Goal: Information Seeking & Learning: Learn about a topic

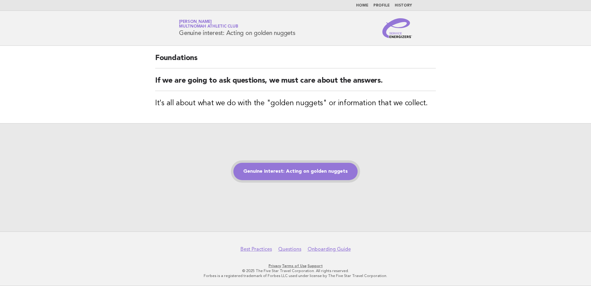
click at [325, 165] on link "Genuine interest: Acting on golden nuggets" at bounding box center [295, 171] width 124 height 17
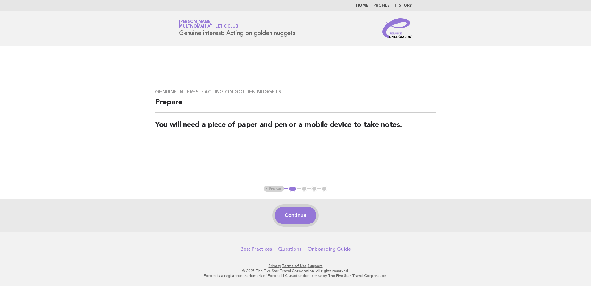
click at [303, 217] on button "Continue" at bounding box center [295, 215] width 41 height 17
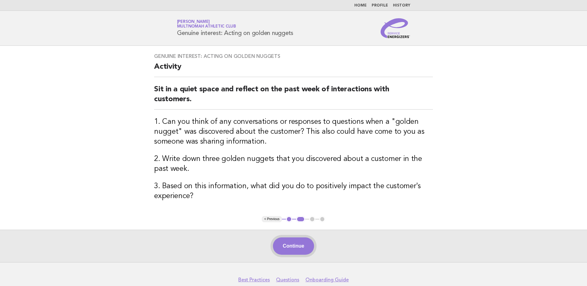
click at [294, 248] on button "Continue" at bounding box center [293, 245] width 41 height 17
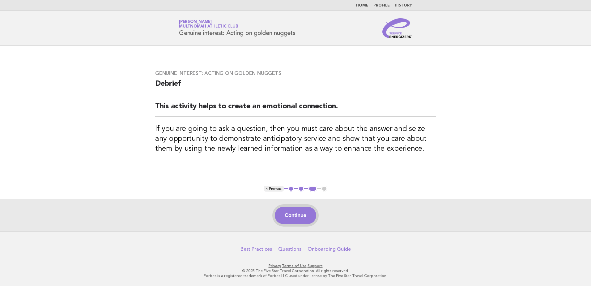
click at [300, 211] on button "Continue" at bounding box center [295, 215] width 41 height 17
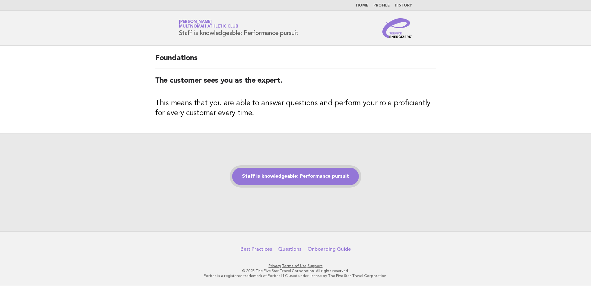
click at [289, 178] on link "Staff is knowledgeable: Performance pursuit" at bounding box center [295, 176] width 127 height 17
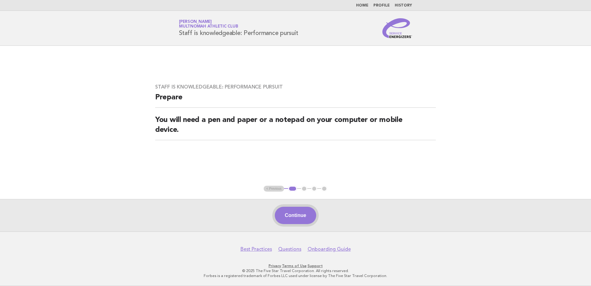
click at [294, 216] on button "Continue" at bounding box center [295, 215] width 41 height 17
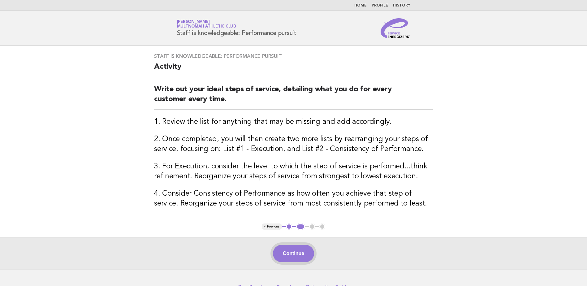
click at [288, 252] on button "Continue" at bounding box center [293, 253] width 41 height 17
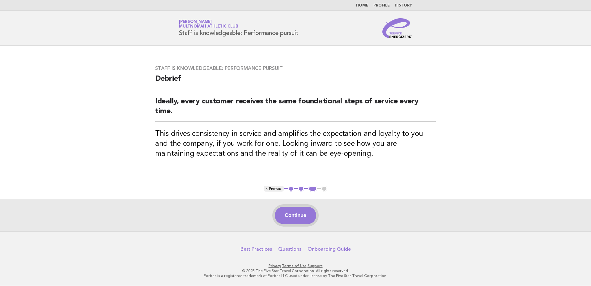
click at [290, 221] on button "Continue" at bounding box center [295, 215] width 41 height 17
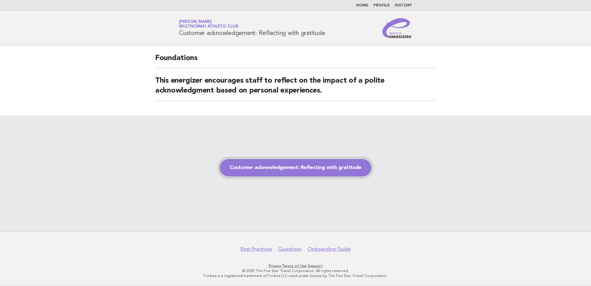
click at [278, 172] on link "Customer acknowledgement: Reflecting with gratitude" at bounding box center [296, 167] width 152 height 17
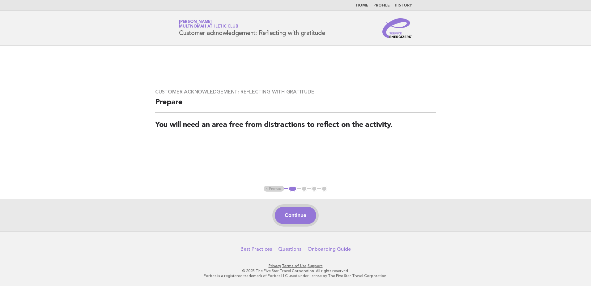
click at [296, 213] on button "Continue" at bounding box center [295, 215] width 41 height 17
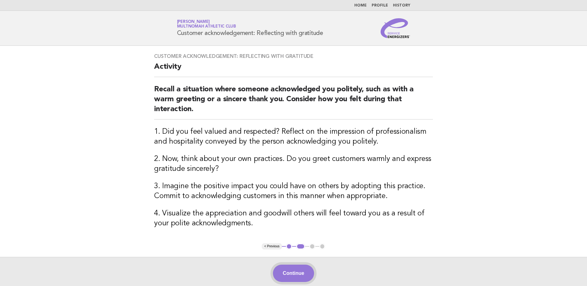
click at [288, 272] on button "Continue" at bounding box center [293, 272] width 41 height 17
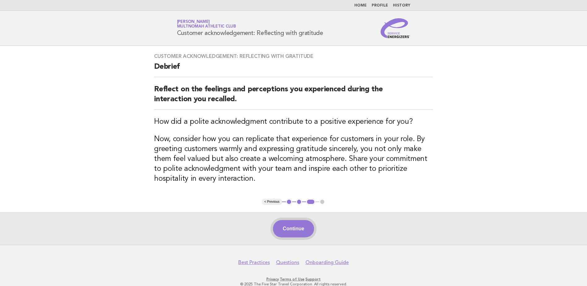
click at [281, 220] on button "Continue" at bounding box center [293, 228] width 41 height 17
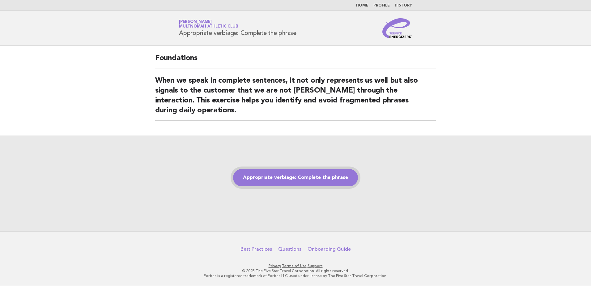
click at [272, 182] on link "Appropriate verbiage: Complete the phrase" at bounding box center [295, 177] width 125 height 17
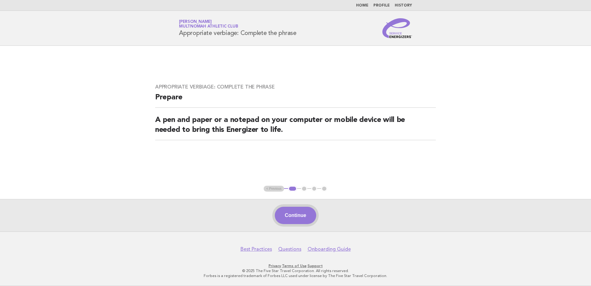
click at [307, 220] on button "Continue" at bounding box center [295, 215] width 41 height 17
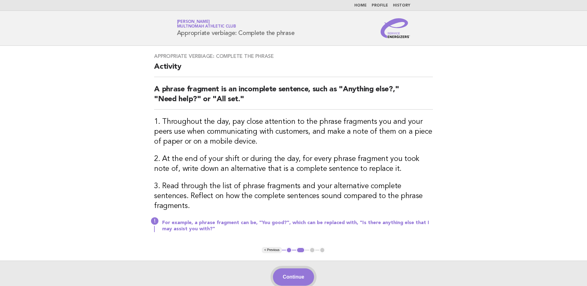
click at [286, 269] on button "Continue" at bounding box center [293, 276] width 41 height 17
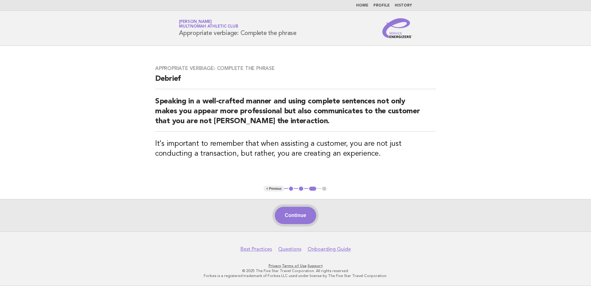
click at [291, 216] on button "Continue" at bounding box center [295, 215] width 41 height 17
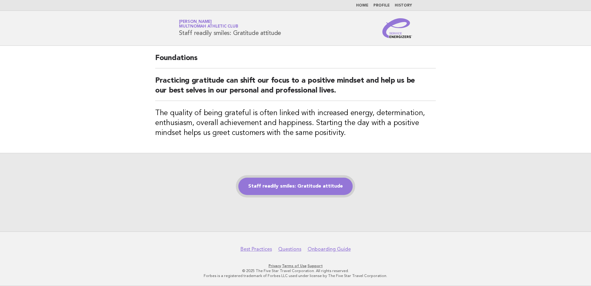
click at [297, 188] on link "Staff readily smiles: Gratitude attitude" at bounding box center [295, 185] width 114 height 17
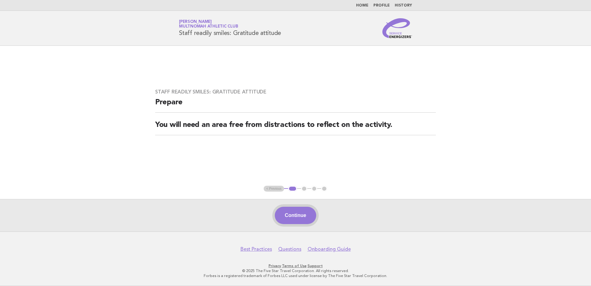
click at [295, 220] on button "Continue" at bounding box center [295, 215] width 41 height 17
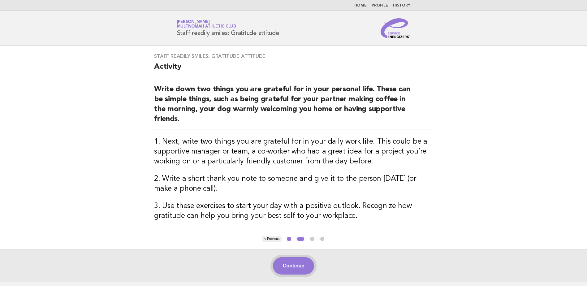
click at [299, 263] on button "Continue" at bounding box center [293, 265] width 41 height 17
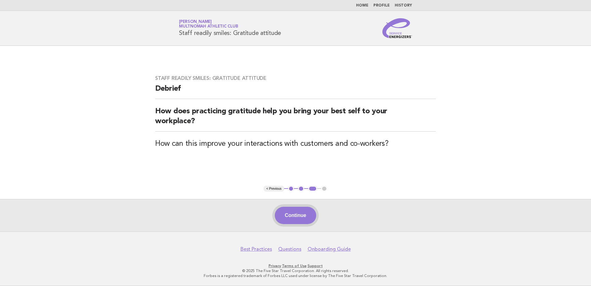
click at [289, 213] on button "Continue" at bounding box center [295, 215] width 41 height 17
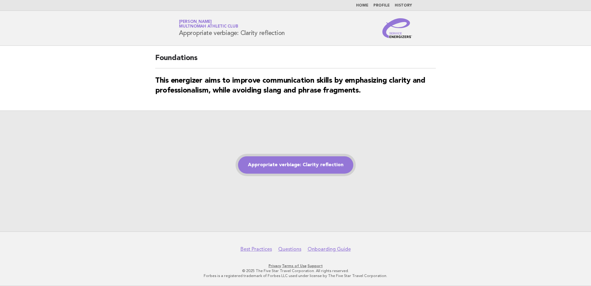
click at [285, 168] on link "Appropriate verbiage: Clarity reflection" at bounding box center [295, 164] width 115 height 17
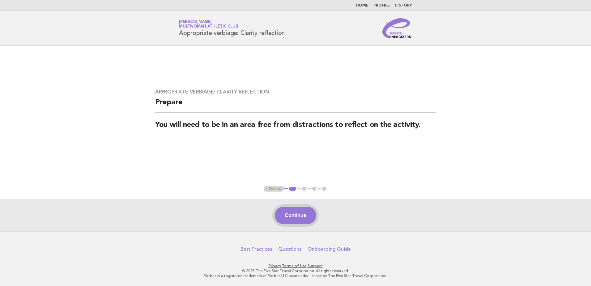
click at [293, 216] on button "Continue" at bounding box center [295, 215] width 41 height 17
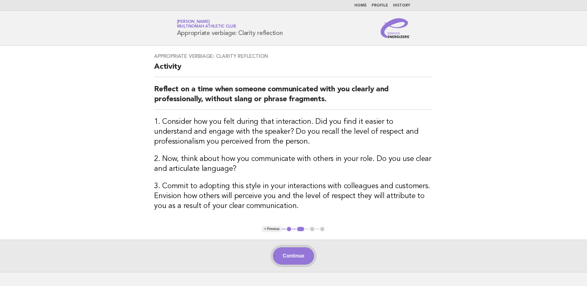
click at [294, 258] on button "Continue" at bounding box center [293, 255] width 41 height 17
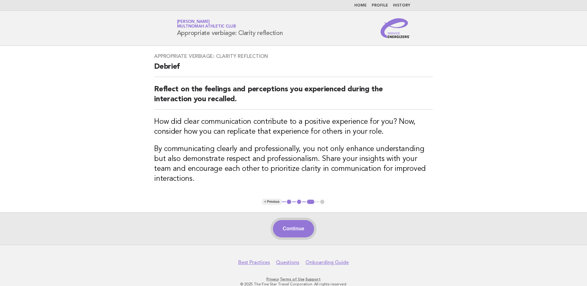
click at [304, 220] on button "Continue" at bounding box center [293, 228] width 41 height 17
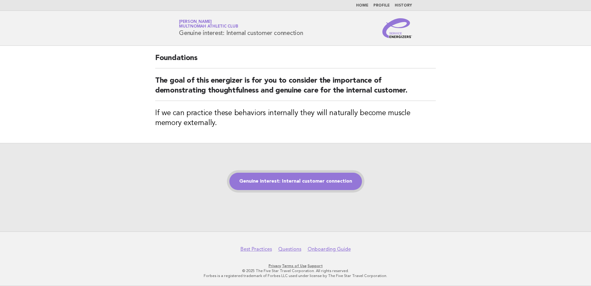
click at [282, 185] on link "Genuine interest: Internal customer connection" at bounding box center [295, 181] width 133 height 17
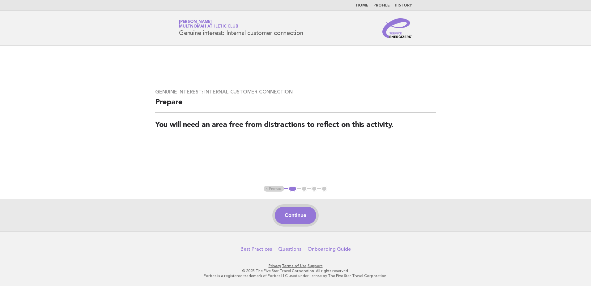
click at [293, 220] on button "Continue" at bounding box center [295, 215] width 41 height 17
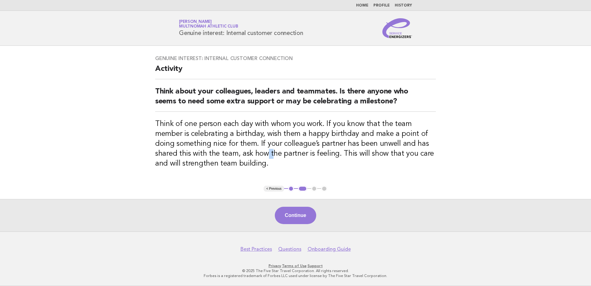
drag, startPoint x: 244, startPoint y: 155, endPoint x: 251, endPoint y: 159, distance: 7.5
click at [251, 159] on h3 "Think of one person each day with whom you work. If you know that the team memb…" at bounding box center [295, 143] width 281 height 49
drag, startPoint x: 251, startPoint y: 159, endPoint x: 255, endPoint y: 160, distance: 4.8
click at [255, 160] on h3 "Think of one person each day with whom you work. If you know that the team memb…" at bounding box center [295, 143] width 281 height 49
click at [296, 215] on button "Continue" at bounding box center [295, 215] width 41 height 17
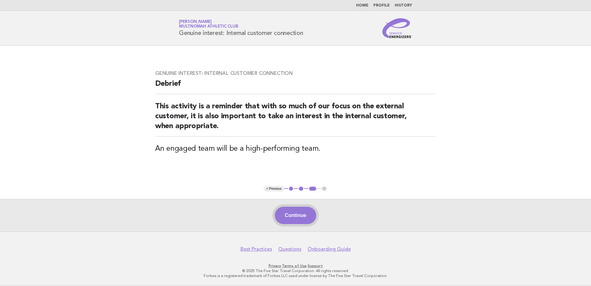
click at [301, 219] on button "Continue" at bounding box center [295, 215] width 41 height 17
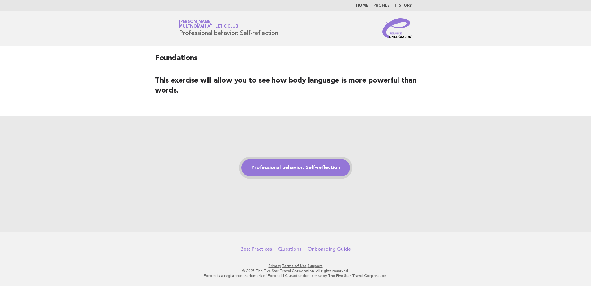
click at [306, 171] on link "Professional behavior: Self-reflection" at bounding box center [296, 167] width 109 height 17
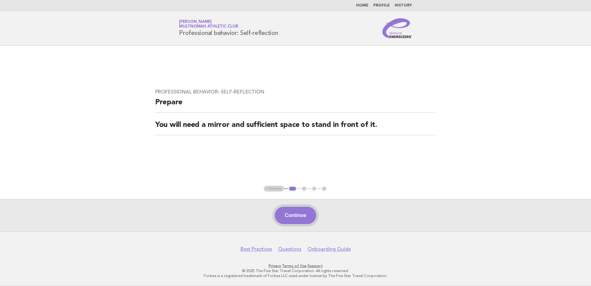
click at [291, 216] on button "Continue" at bounding box center [295, 215] width 41 height 17
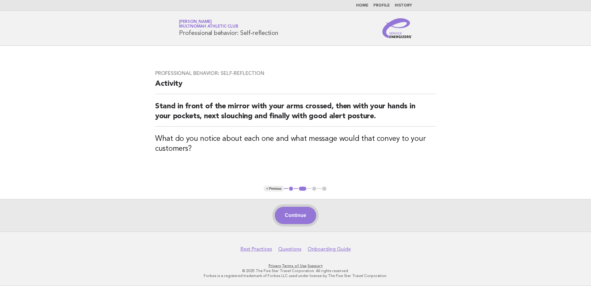
click at [301, 212] on button "Continue" at bounding box center [295, 215] width 41 height 17
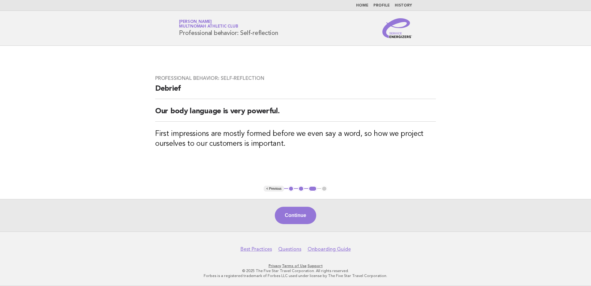
drag, startPoint x: 301, startPoint y: 219, endPoint x: 302, endPoint y: 222, distance: 3.2
click at [303, 221] on button "Continue" at bounding box center [295, 215] width 41 height 17
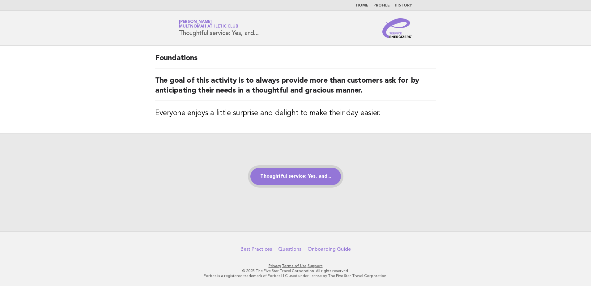
click at [311, 179] on link "Thoughtful service: Yes, and..." at bounding box center [295, 176] width 91 height 17
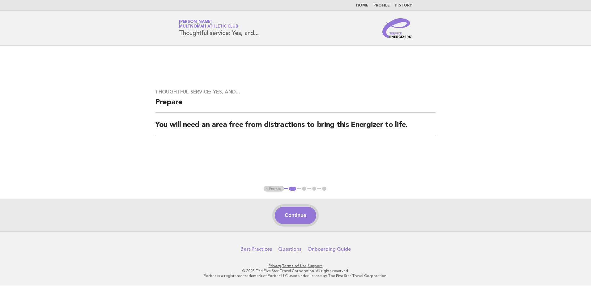
click at [298, 211] on button "Continue" at bounding box center [295, 215] width 41 height 17
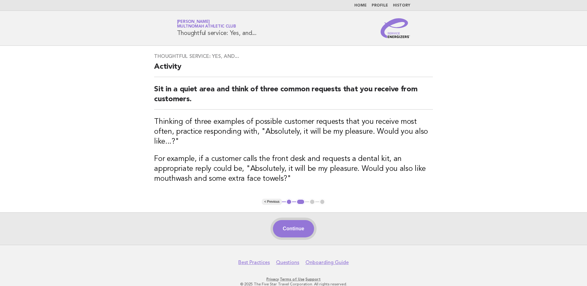
click at [307, 220] on button "Continue" at bounding box center [293, 228] width 41 height 17
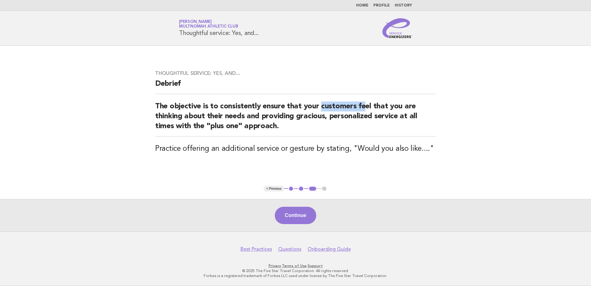
drag, startPoint x: 324, startPoint y: 109, endPoint x: 375, endPoint y: 108, distance: 51.3
click at [375, 108] on h2 "The objective is to consistently ensure that your customers feel that you are t…" at bounding box center [295, 118] width 281 height 35
drag, startPoint x: 375, startPoint y: 108, endPoint x: 391, endPoint y: 119, distance: 18.6
click at [391, 119] on h2 "The objective is to consistently ensure that your customers feel that you are t…" at bounding box center [295, 118] width 281 height 35
click at [292, 215] on button "Continue" at bounding box center [295, 215] width 41 height 17
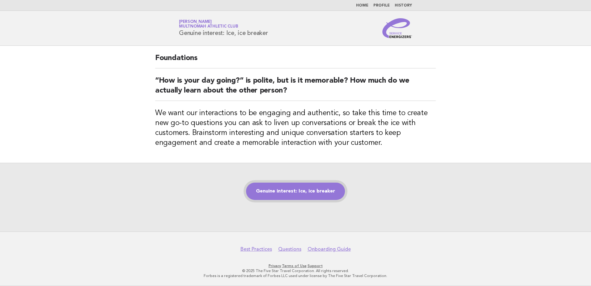
click at [291, 186] on link "Genuine interest: Ice, ice breaker" at bounding box center [295, 190] width 99 height 17
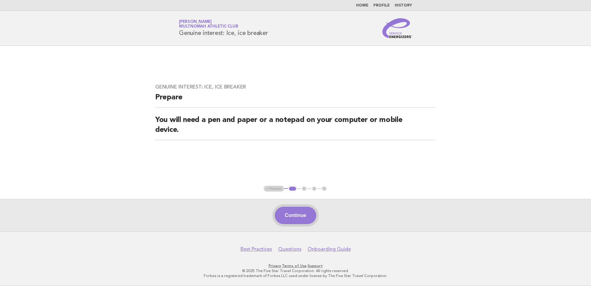
click at [294, 219] on button "Continue" at bounding box center [295, 215] width 41 height 17
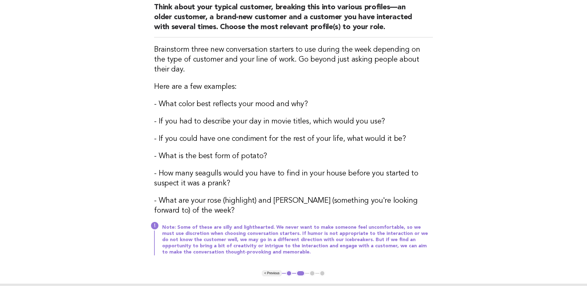
scroll to position [93, 0]
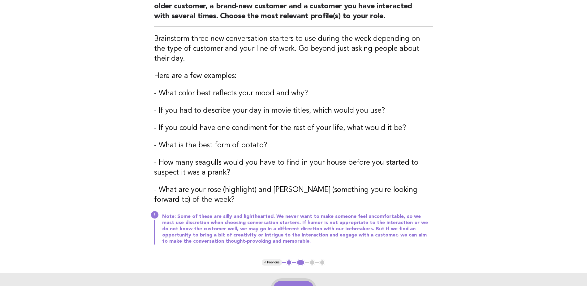
click at [301, 280] on button "Continue" at bounding box center [293, 288] width 41 height 17
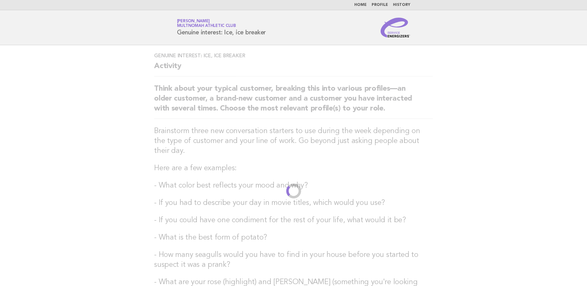
scroll to position [0, 0]
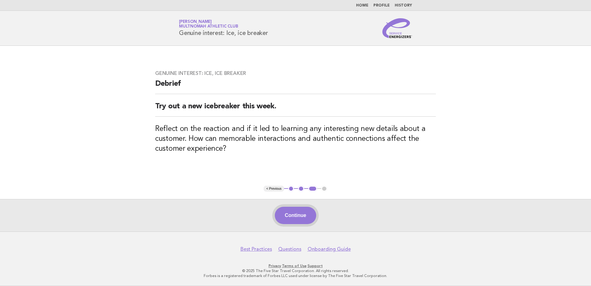
click at [296, 221] on button "Continue" at bounding box center [295, 215] width 41 height 17
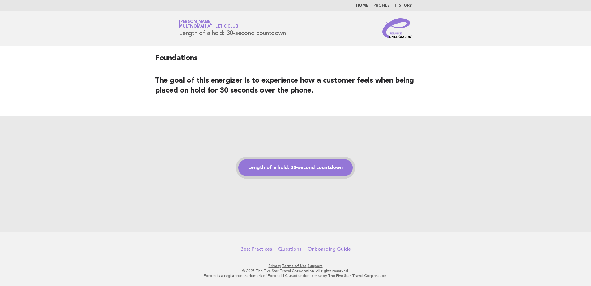
click at [320, 171] on link "Length of a hold: 30-second countdown" at bounding box center [295, 167] width 114 height 17
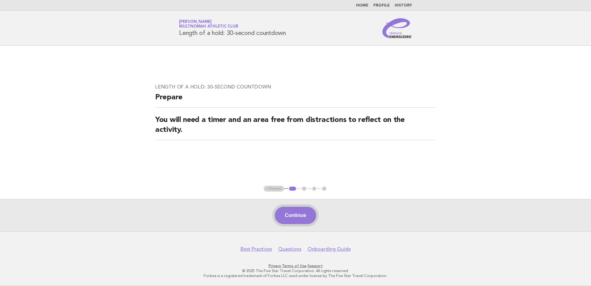
click at [302, 220] on button "Continue" at bounding box center [295, 215] width 41 height 17
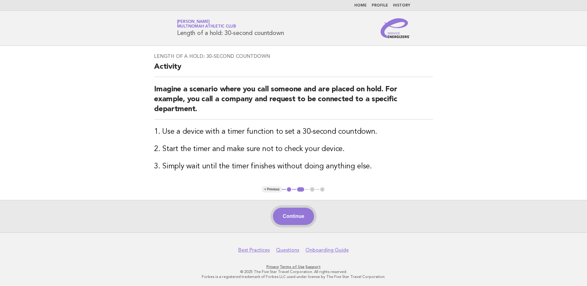
click at [296, 212] on button "Continue" at bounding box center [293, 215] width 41 height 17
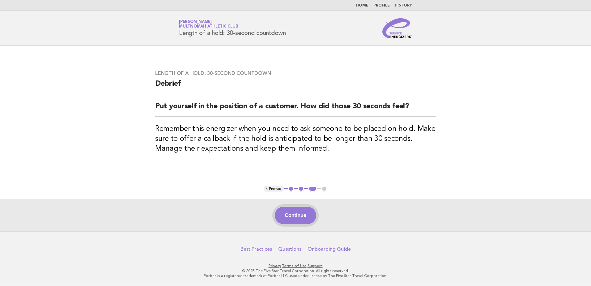
click at [304, 219] on button "Continue" at bounding box center [295, 215] width 41 height 17
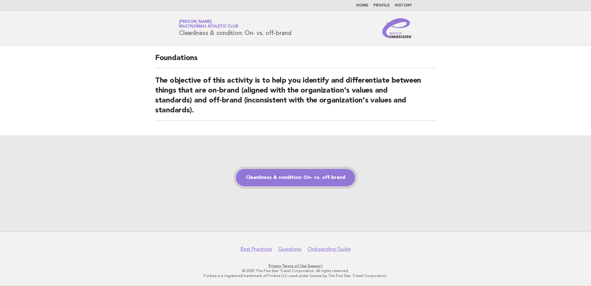
click at [266, 182] on link "Cleanliness & condition: On- vs. off-brand" at bounding box center [295, 177] width 119 height 17
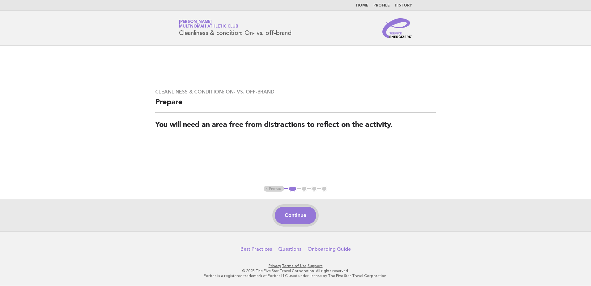
click at [306, 217] on button "Continue" at bounding box center [295, 215] width 41 height 17
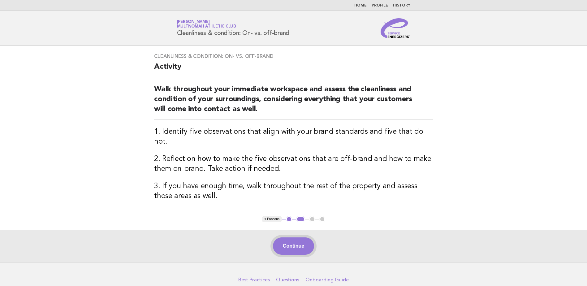
click at [303, 237] on button "Continue" at bounding box center [293, 245] width 41 height 17
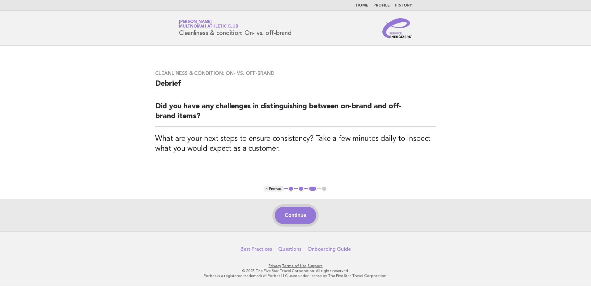
click at [292, 220] on button "Continue" at bounding box center [295, 215] width 41 height 17
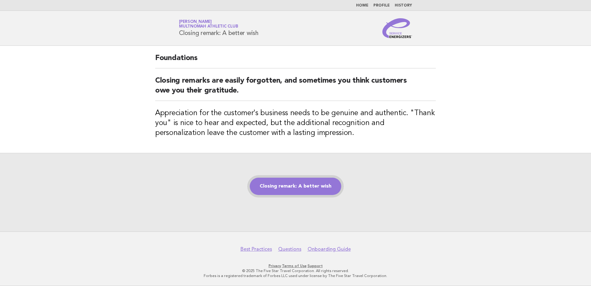
click at [315, 184] on link "Closing remark: A better wish" at bounding box center [296, 185] width 92 height 17
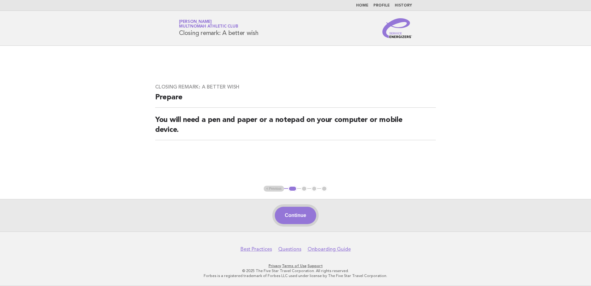
click at [294, 219] on button "Continue" at bounding box center [295, 215] width 41 height 17
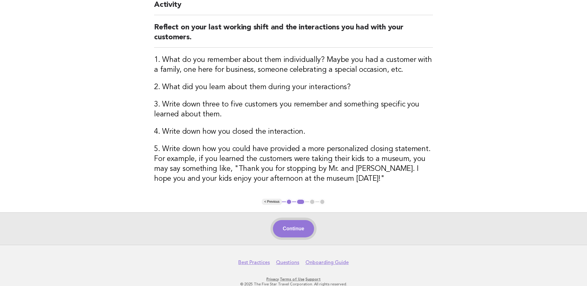
click at [296, 224] on button "Continue" at bounding box center [293, 228] width 41 height 17
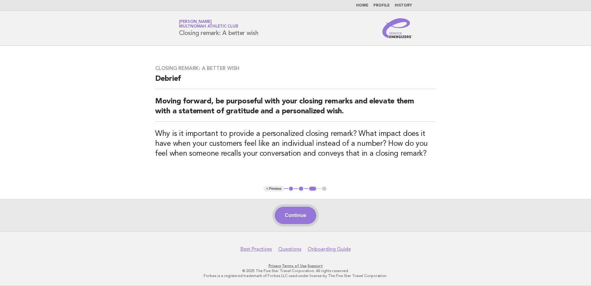
click at [304, 223] on button "Continue" at bounding box center [295, 215] width 41 height 17
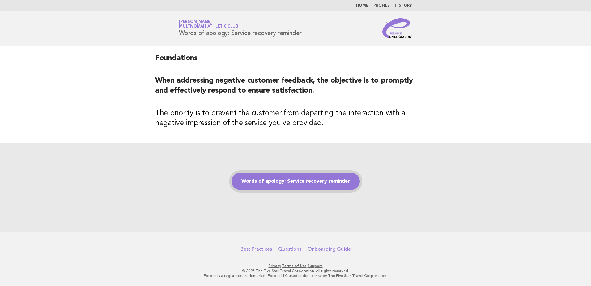
click at [298, 186] on link "Words of apology: Service recovery reminder" at bounding box center [296, 181] width 128 height 17
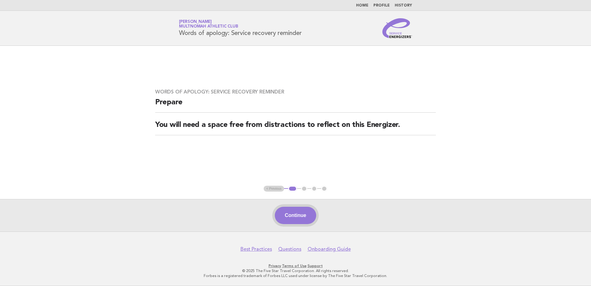
click at [298, 216] on button "Continue" at bounding box center [295, 215] width 41 height 17
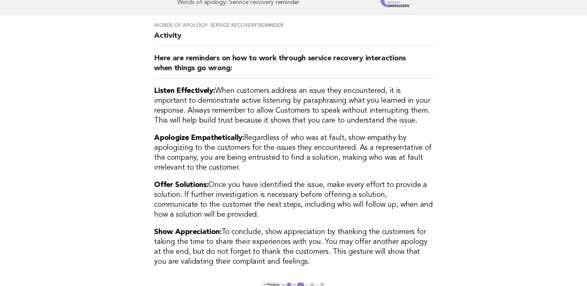
scroll to position [62, 0]
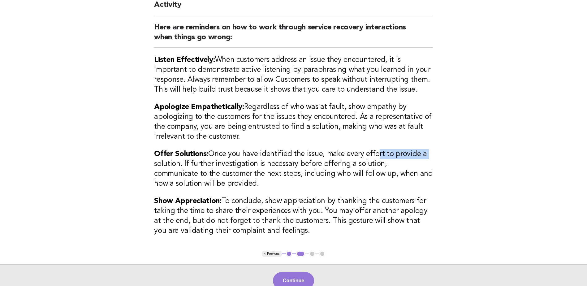
drag, startPoint x: 435, startPoint y: 149, endPoint x: 443, endPoint y: 148, distance: 8.4
click at [443, 148] on main "Words of apology: Service recovery reminder Activity Here are reminders on how …" at bounding box center [293, 140] width 587 height 313
click at [370, 168] on h3 "Offer Solutions: Once you have identified the issue, make every effort to provi…" at bounding box center [293, 169] width 279 height 40
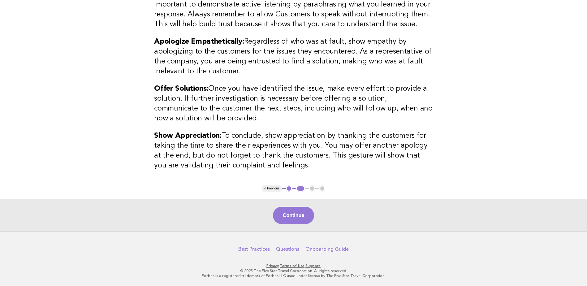
click at [296, 217] on button "Continue" at bounding box center [293, 215] width 41 height 17
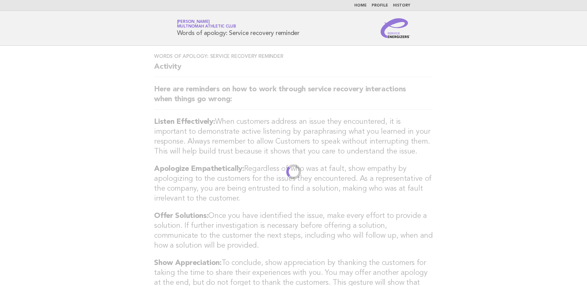
click at [281, 117] on h3 "Listen Effectively: When customers address an issue they encountered, it is imp…" at bounding box center [293, 137] width 279 height 40
click at [319, 141] on h3 "Listen Effectively: When customers address an issue they encountered, it is imp…" at bounding box center [293, 137] width 279 height 40
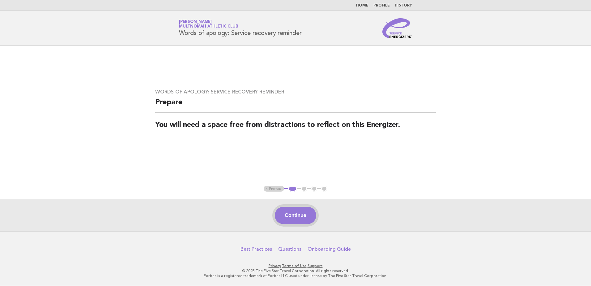
click at [307, 220] on button "Continue" at bounding box center [295, 215] width 41 height 17
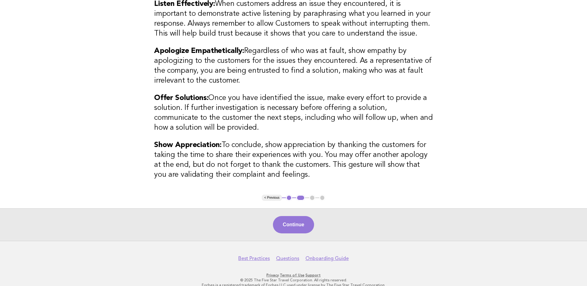
scroll to position [128, 0]
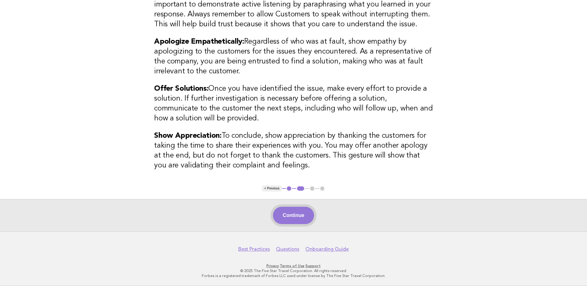
click at [305, 215] on button "Continue" at bounding box center [293, 215] width 41 height 17
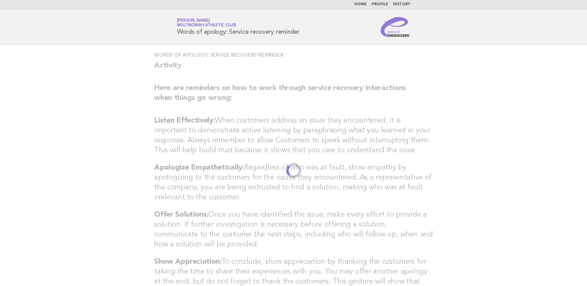
scroll to position [0, 0]
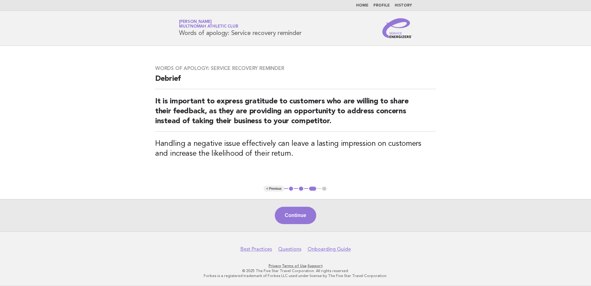
click at [303, 218] on button "Continue" at bounding box center [295, 215] width 41 height 17
